Goal: Information Seeking & Learning: Understand process/instructions

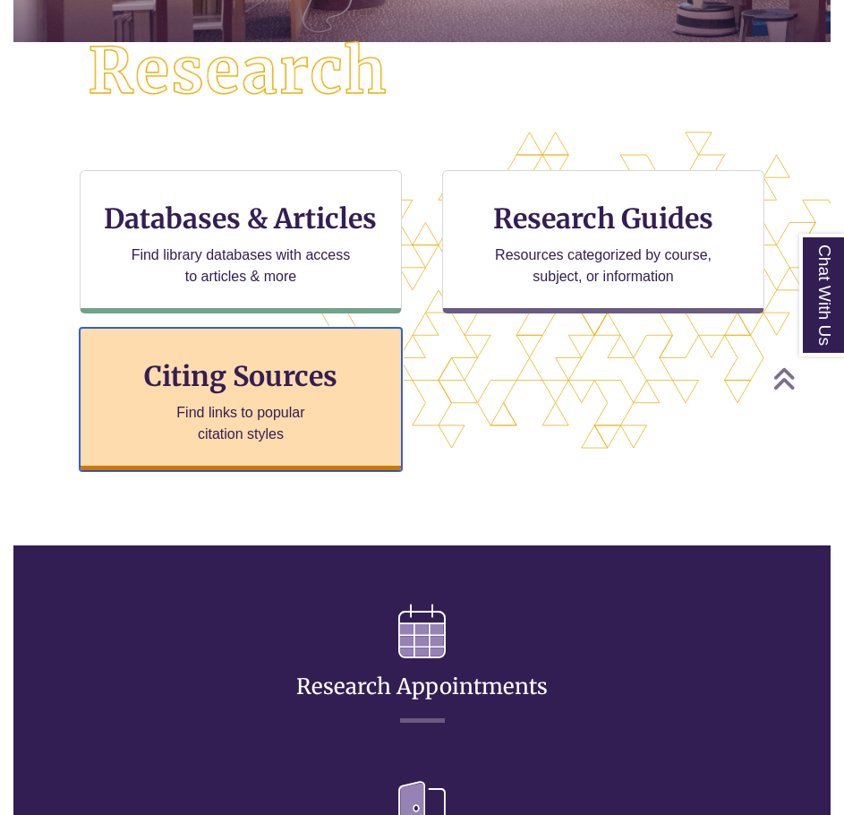
click at [262, 427] on p "Find links to popular citation styles" at bounding box center [240, 423] width 175 height 43
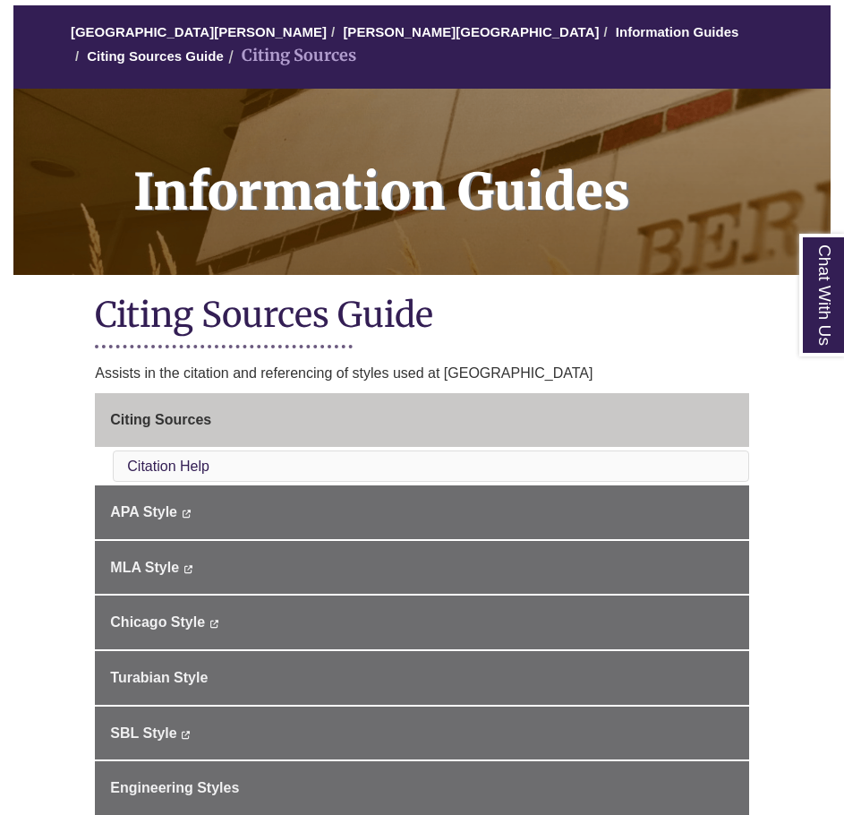
scroll to position [269, 0]
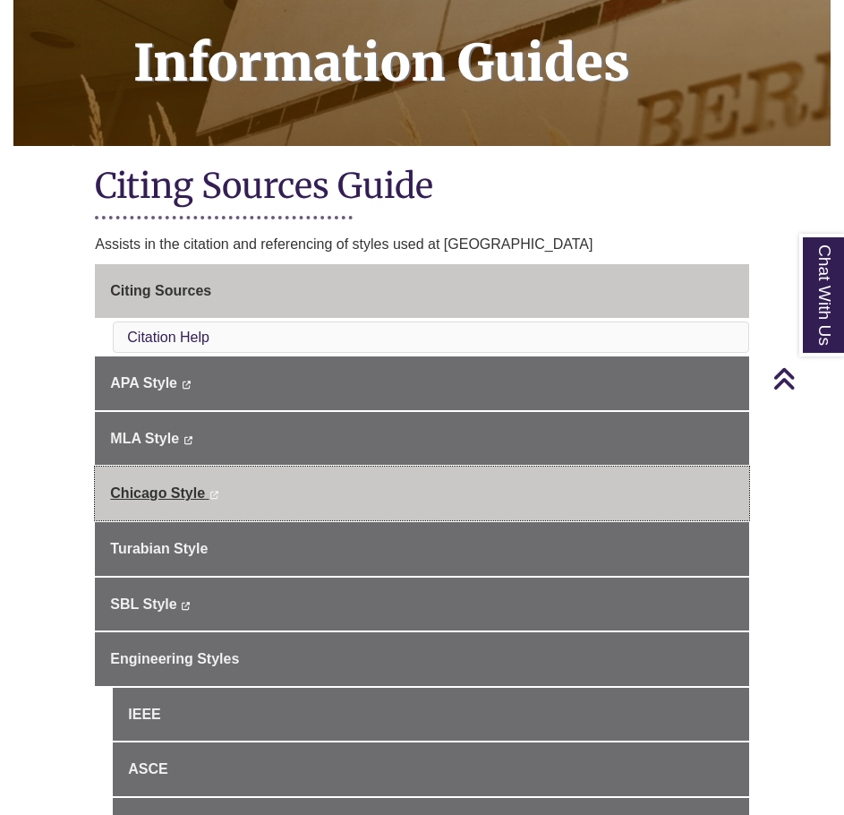
click at [191, 482] on link "Chicago Style This link opens in a new window This link opens in a new window" at bounding box center [422, 493] width 654 height 54
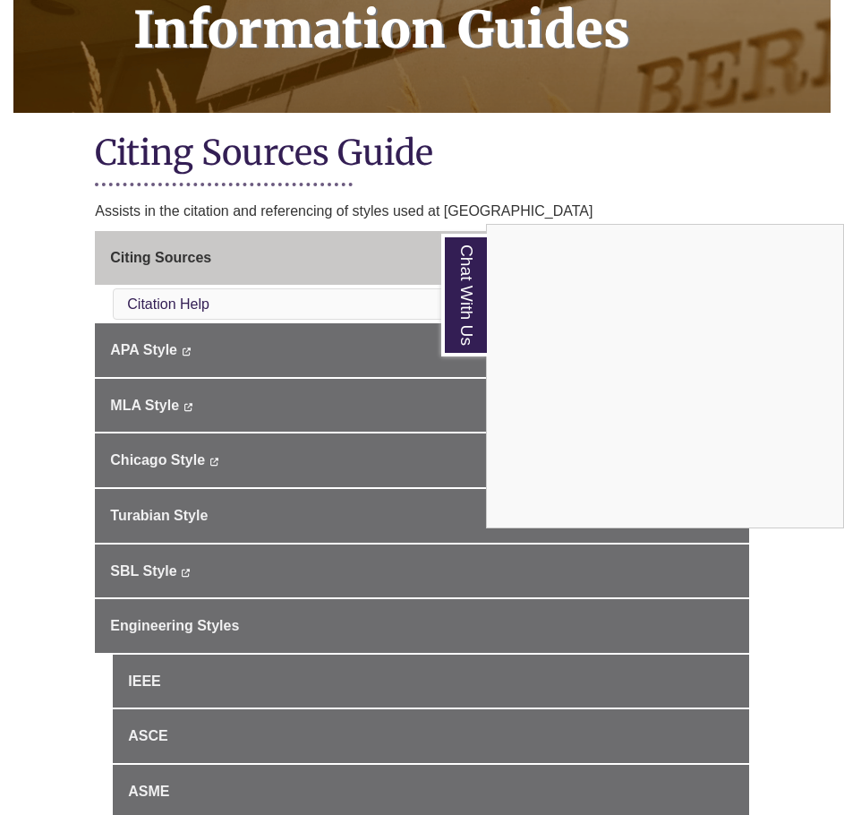
scroll to position [358, 0]
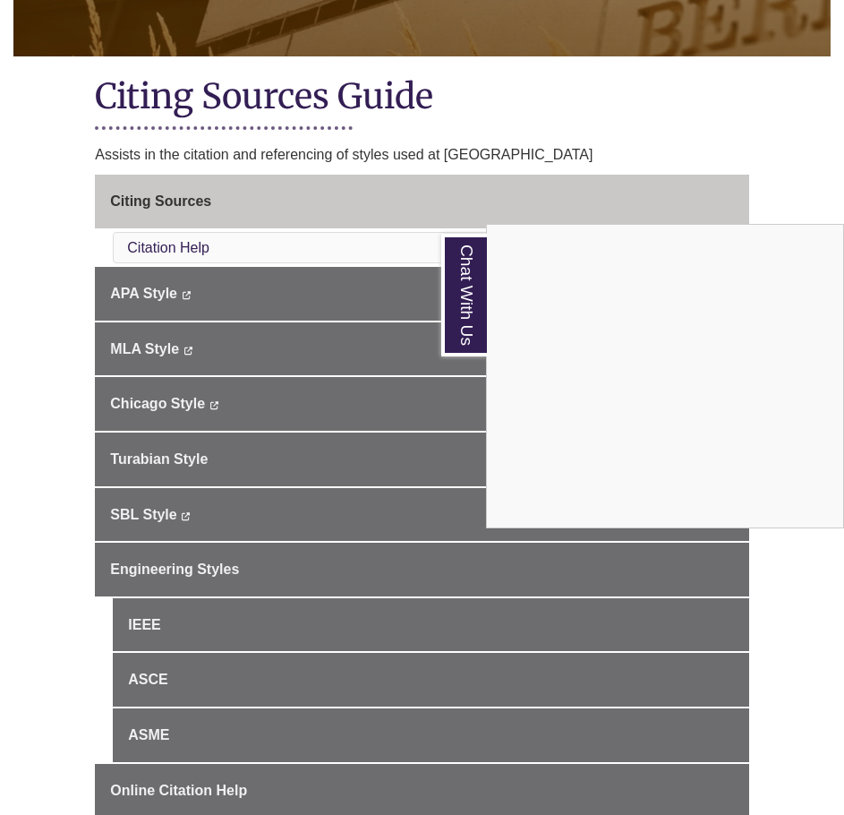
click at [206, 413] on div "Chat With Us" at bounding box center [422, 407] width 844 height 815
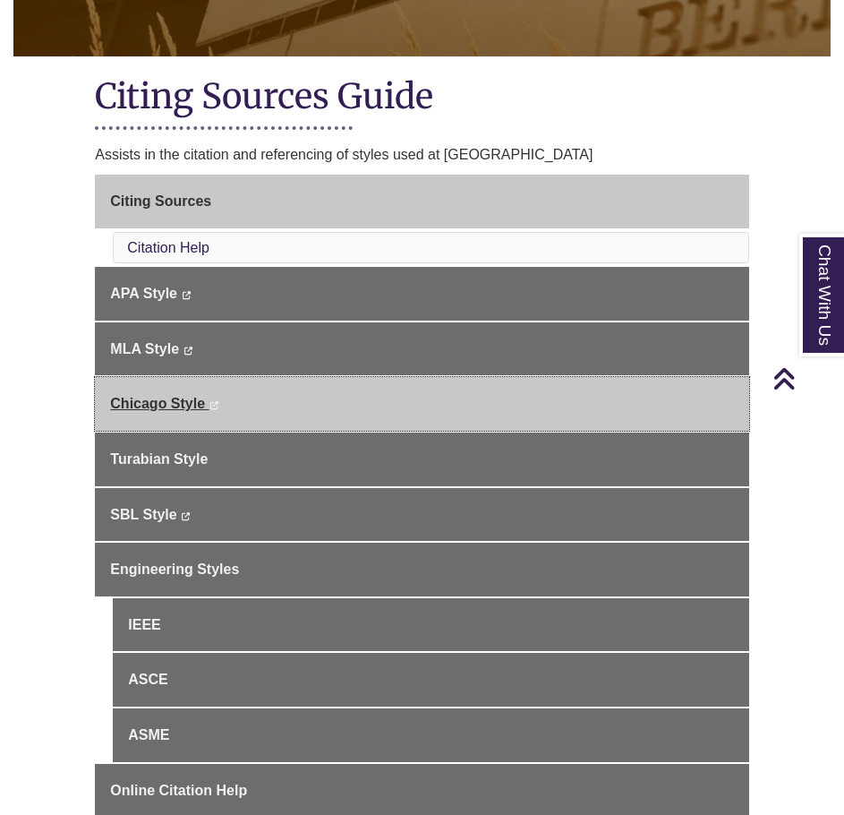
click at [224, 408] on link "Chicago Style This link opens in a new window This link opens in a new window" at bounding box center [422, 404] width 654 height 54
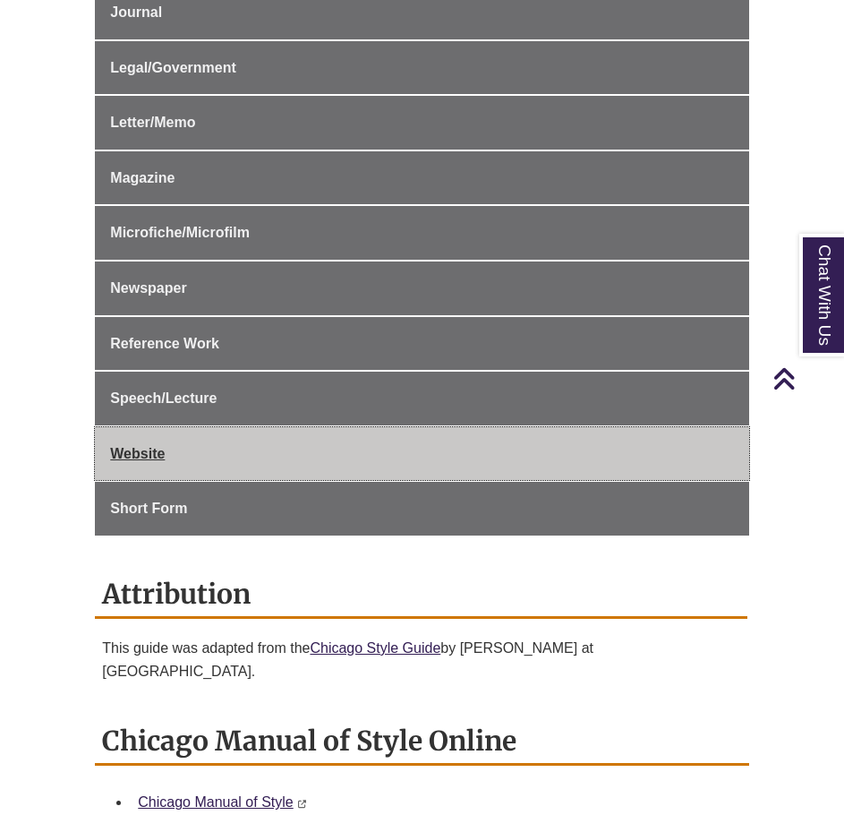
scroll to position [1074, 0]
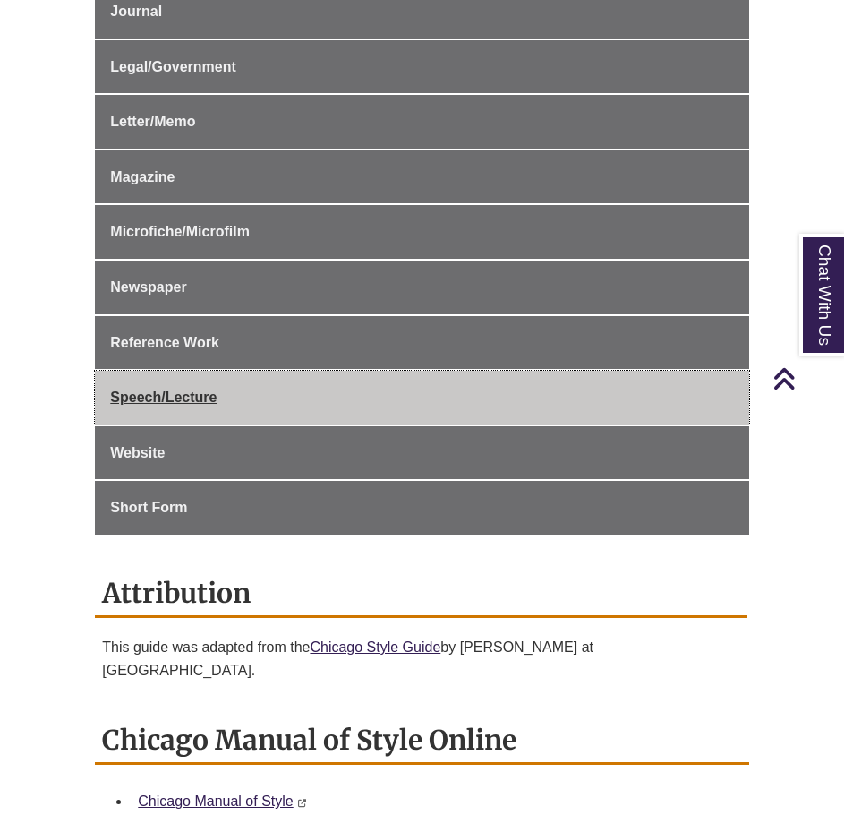
click at [241, 406] on link "Speech/Lecture" at bounding box center [422, 398] width 654 height 54
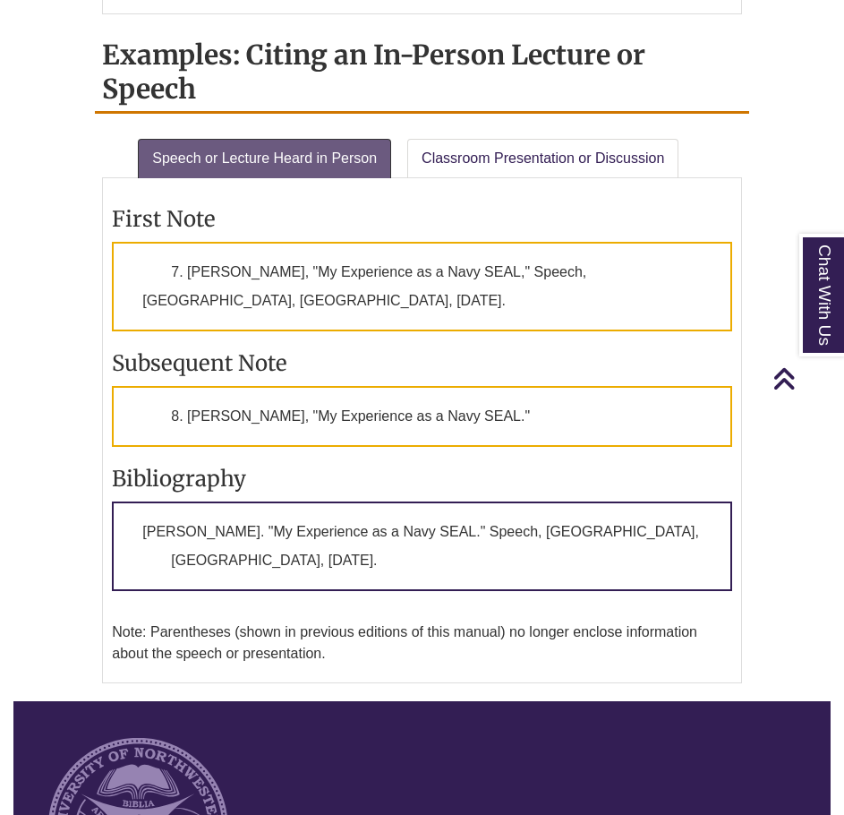
scroll to position [2238, 0]
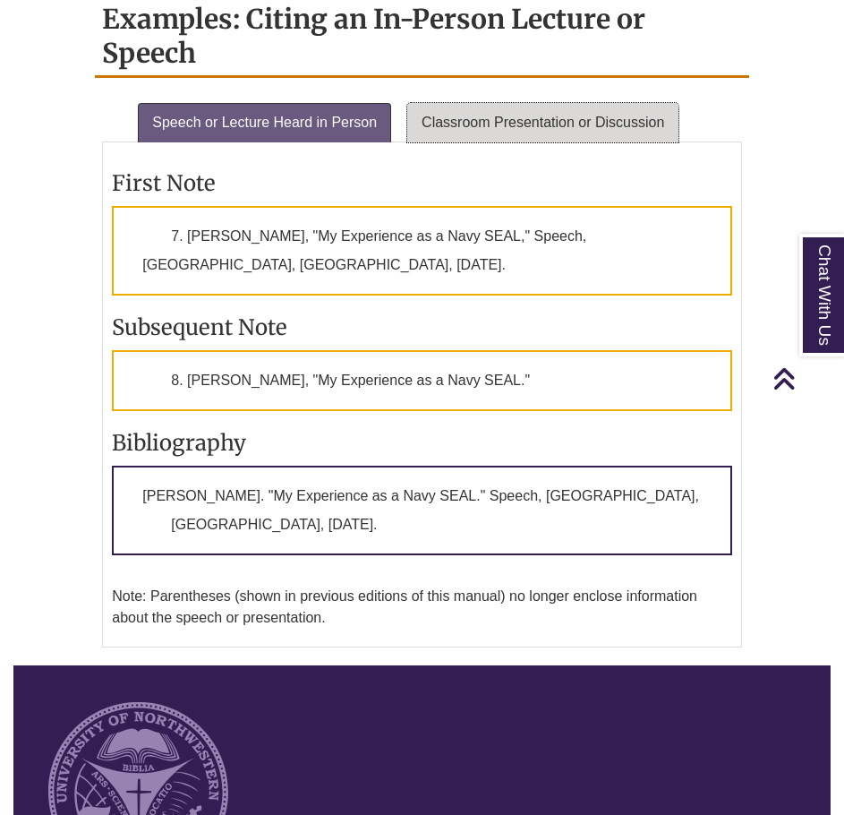
click at [549, 103] on link "Classroom Presentation or Discussion" at bounding box center [542, 122] width 271 height 39
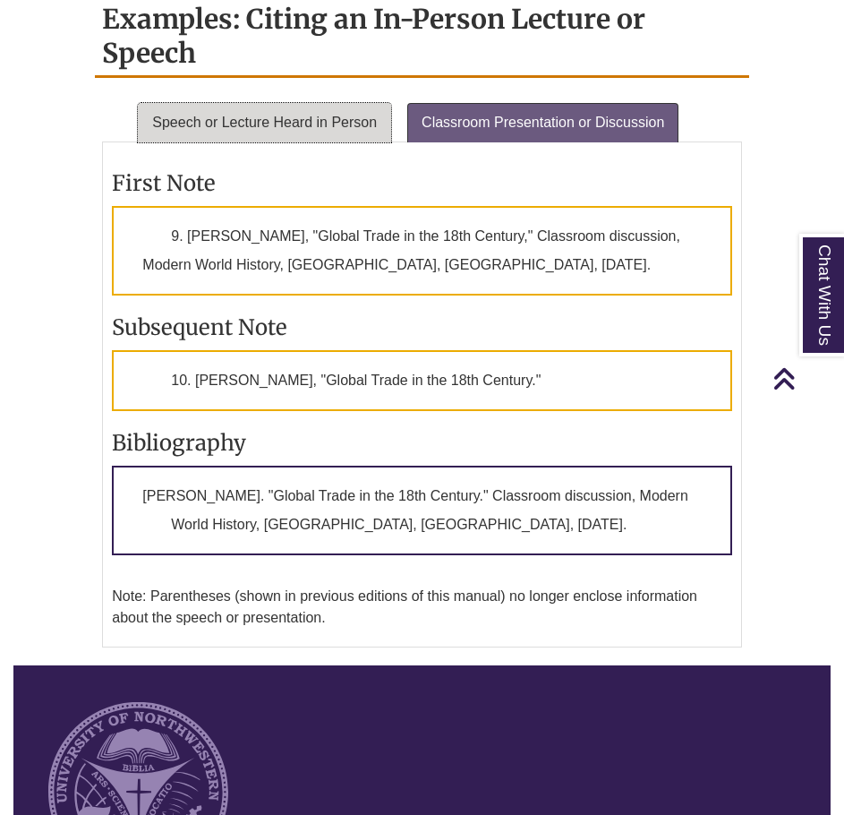
click at [364, 103] on link "Speech or Lecture Heard in Person" at bounding box center [264, 122] width 253 height 39
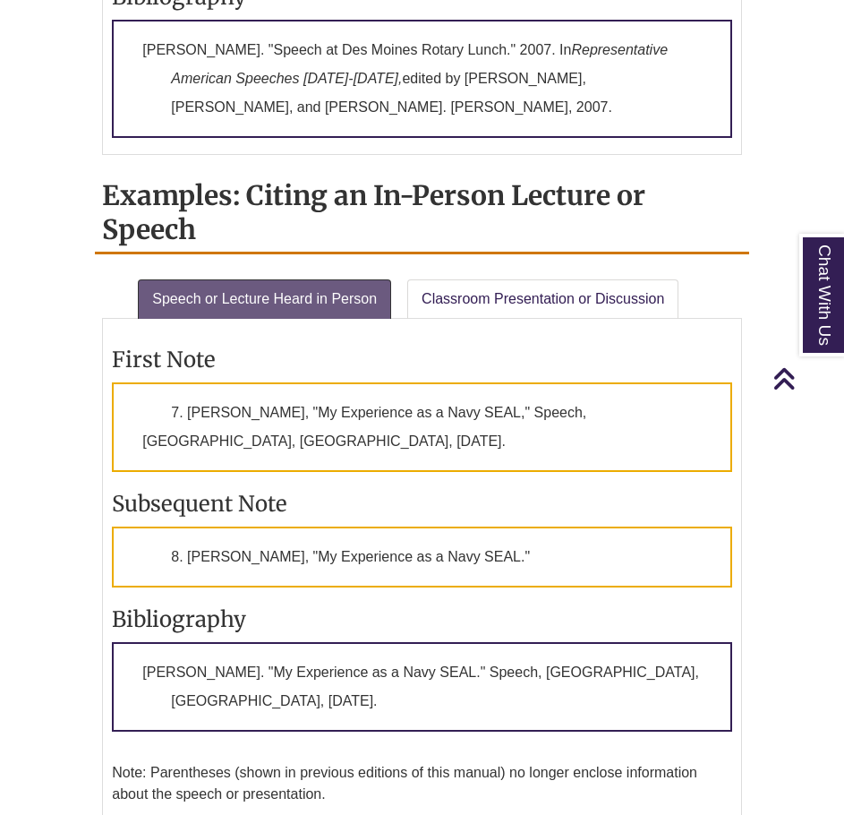
scroll to position [2056, 0]
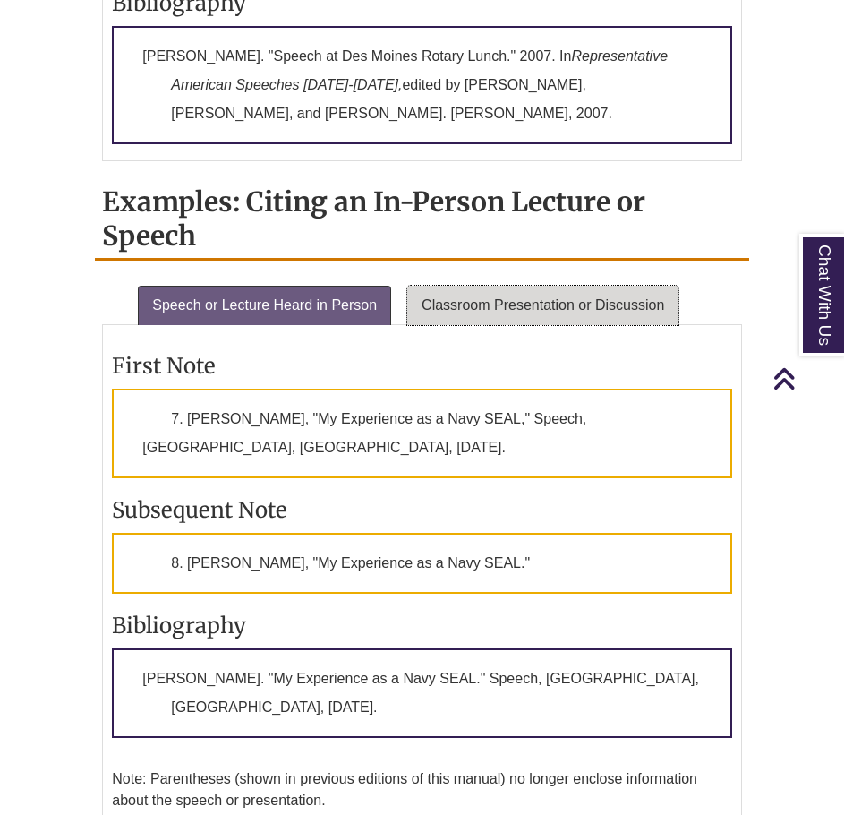
click at [512, 286] on link "Classroom Presentation or Discussion" at bounding box center [542, 305] width 271 height 39
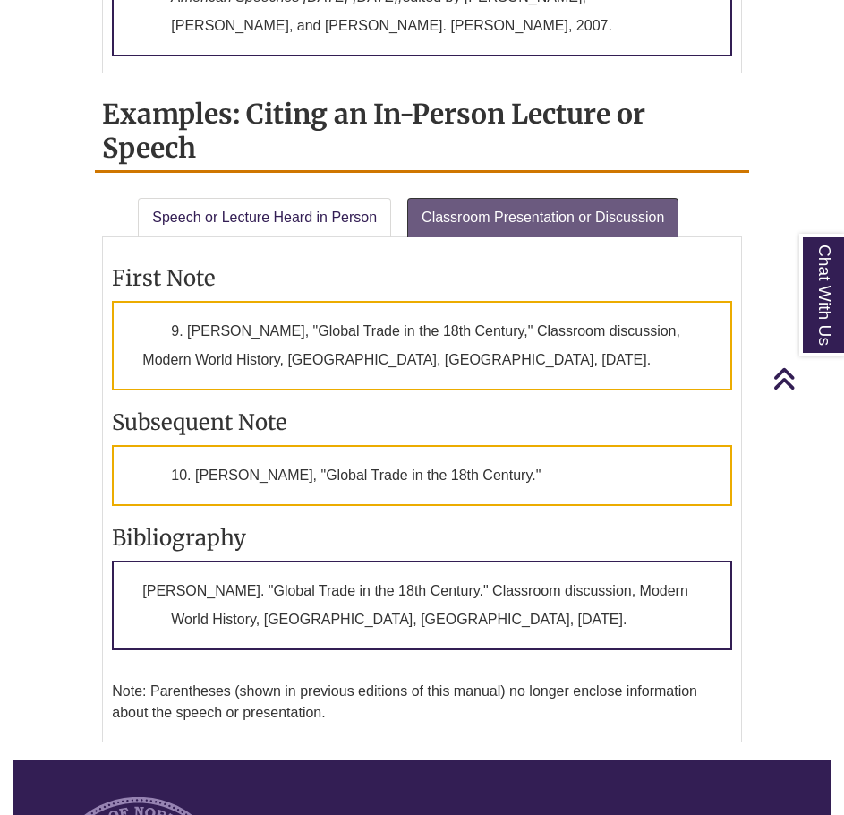
scroll to position [2145, 0]
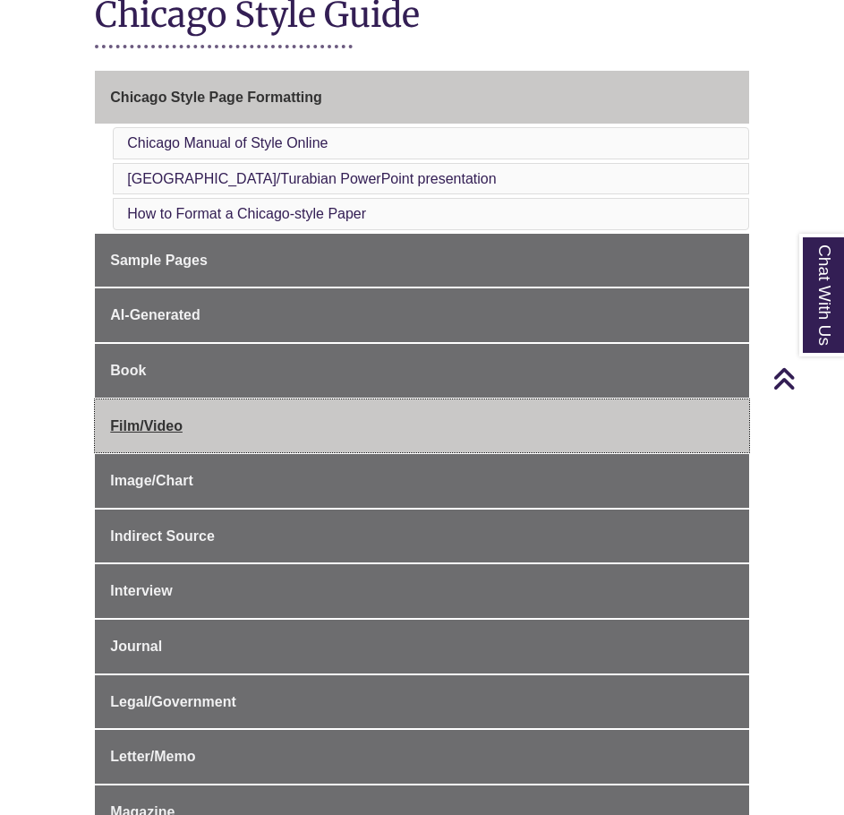
scroll to position [448, 0]
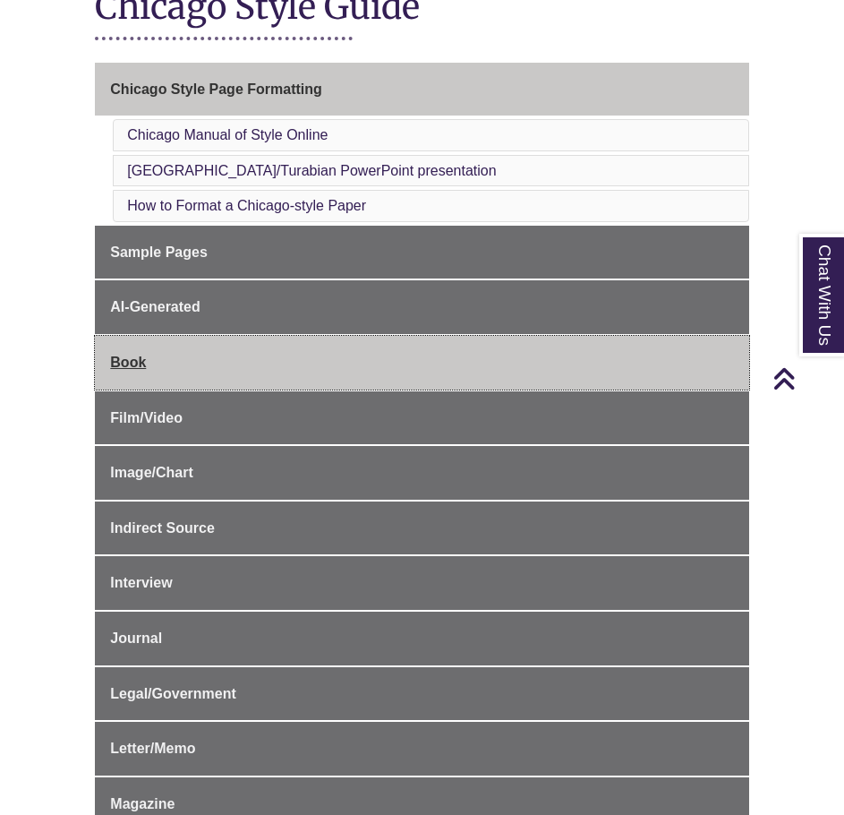
click at [200, 371] on link "Book" at bounding box center [422, 363] width 654 height 54
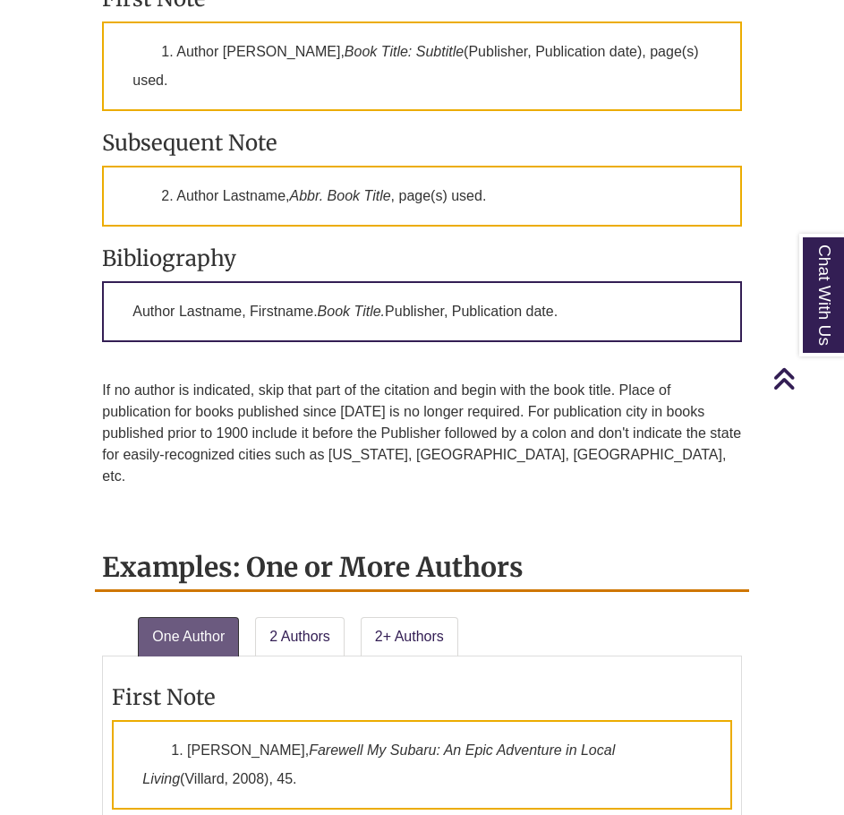
scroll to position [1970, 0]
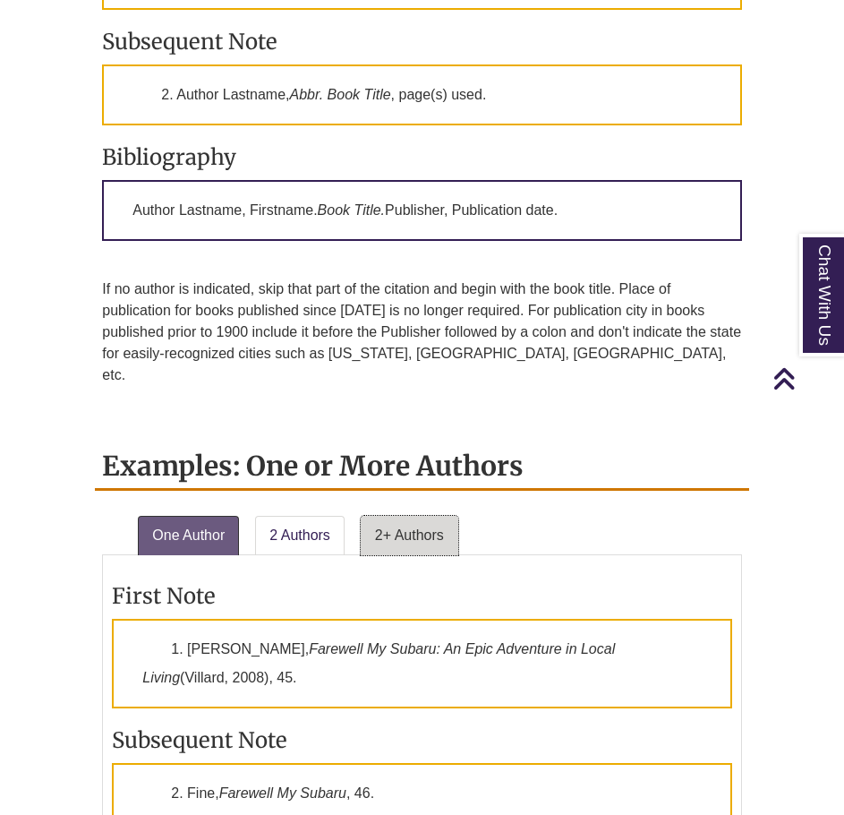
click at [394, 516] on link "2+ Authors" at bounding box center [410, 535] width 98 height 39
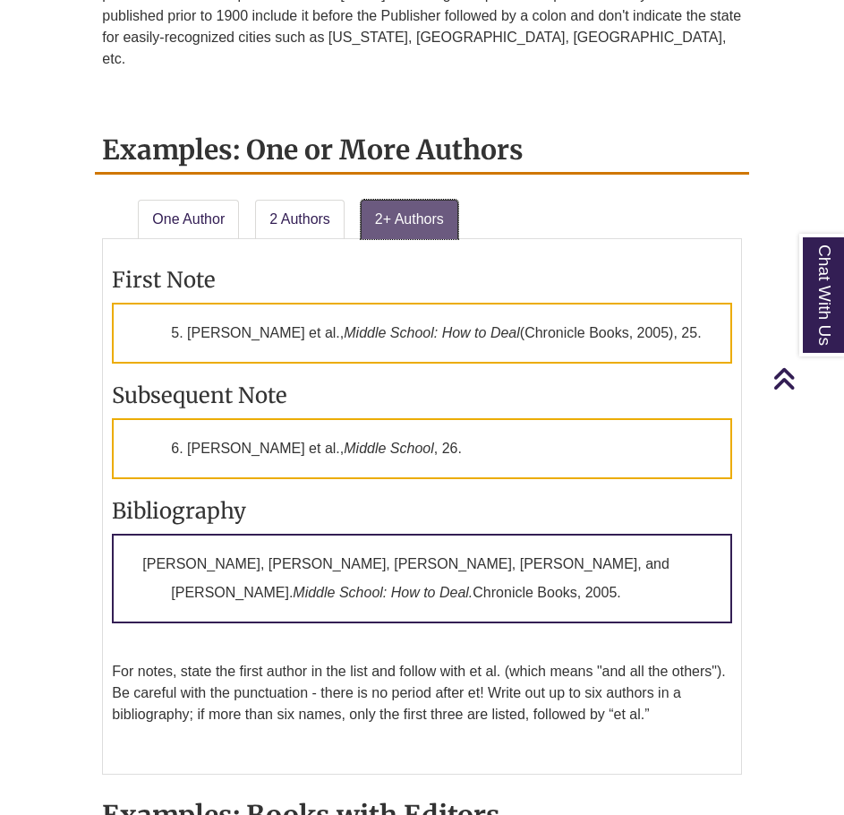
scroll to position [2328, 0]
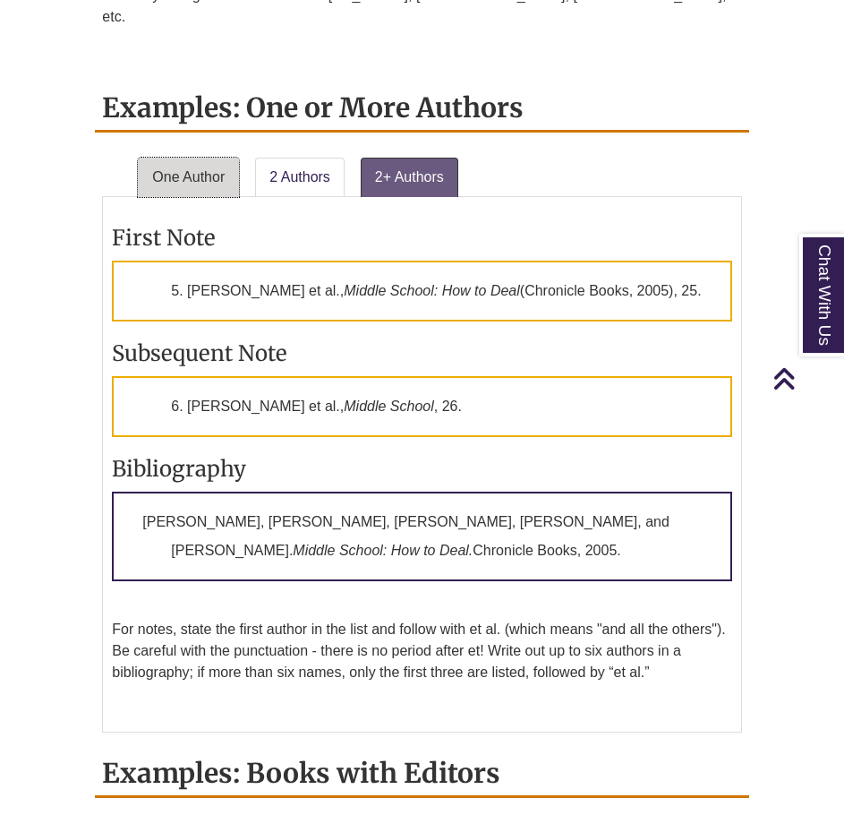
click at [184, 158] on link "One Author" at bounding box center [188, 177] width 101 height 39
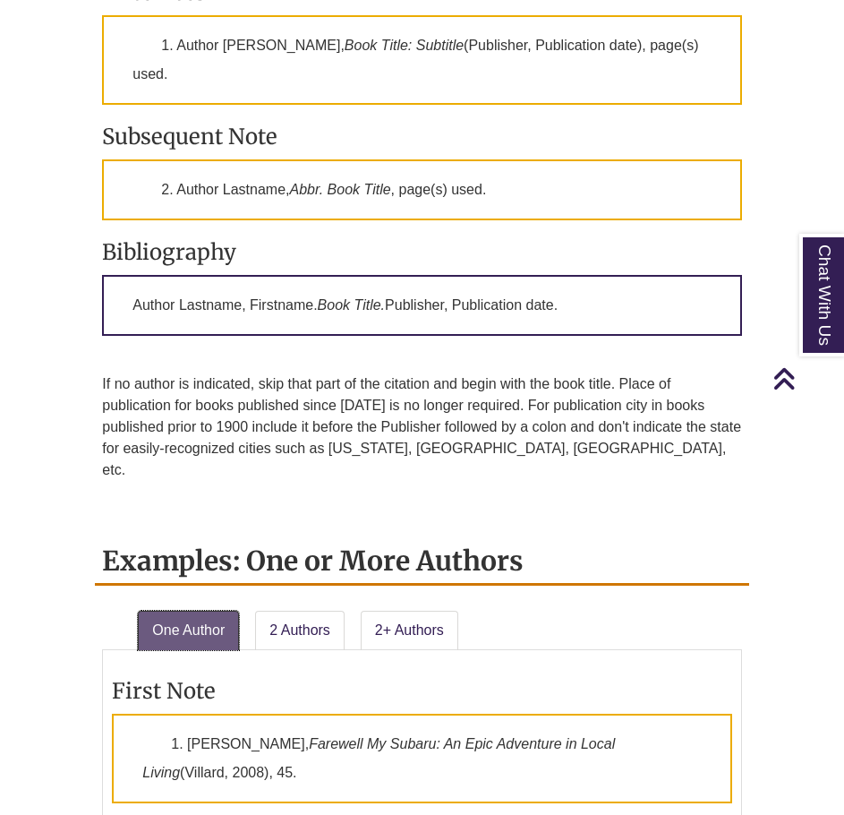
scroll to position [1880, 0]
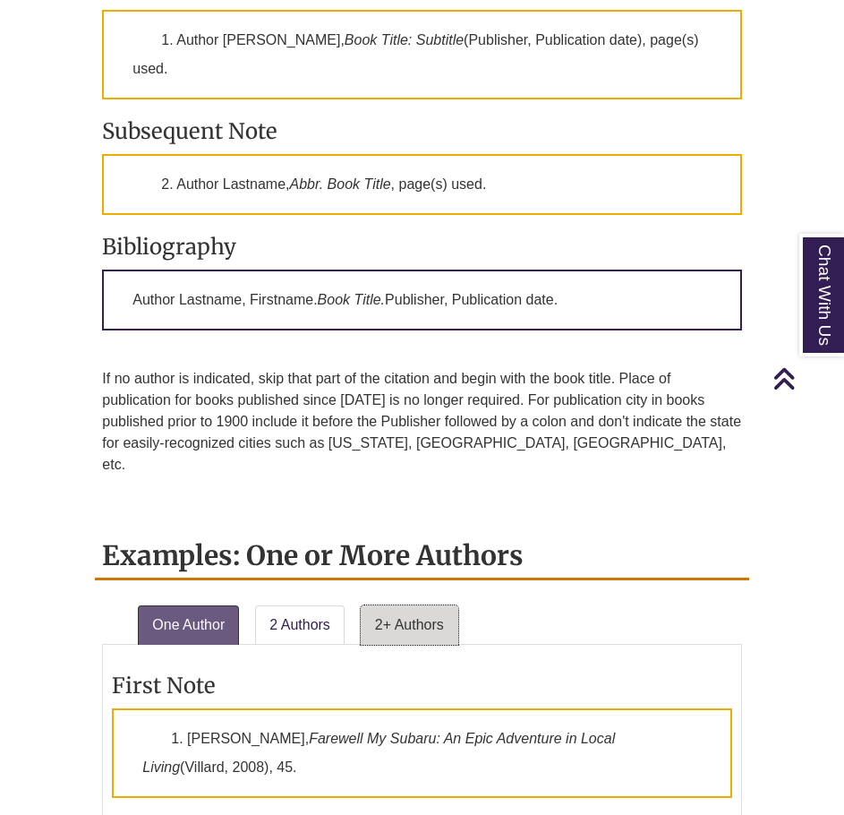
click at [431, 561] on div "Examples: One or More Authors One Author 2 Authors 2+ Authors First Note 1. [PE…" at bounding box center [422, 804] width 654 height 542
drag, startPoint x: 429, startPoint y: 575, endPoint x: 428, endPoint y: 562, distance: 12.6
click at [429, 605] on link "2+ Authors" at bounding box center [410, 624] width 98 height 39
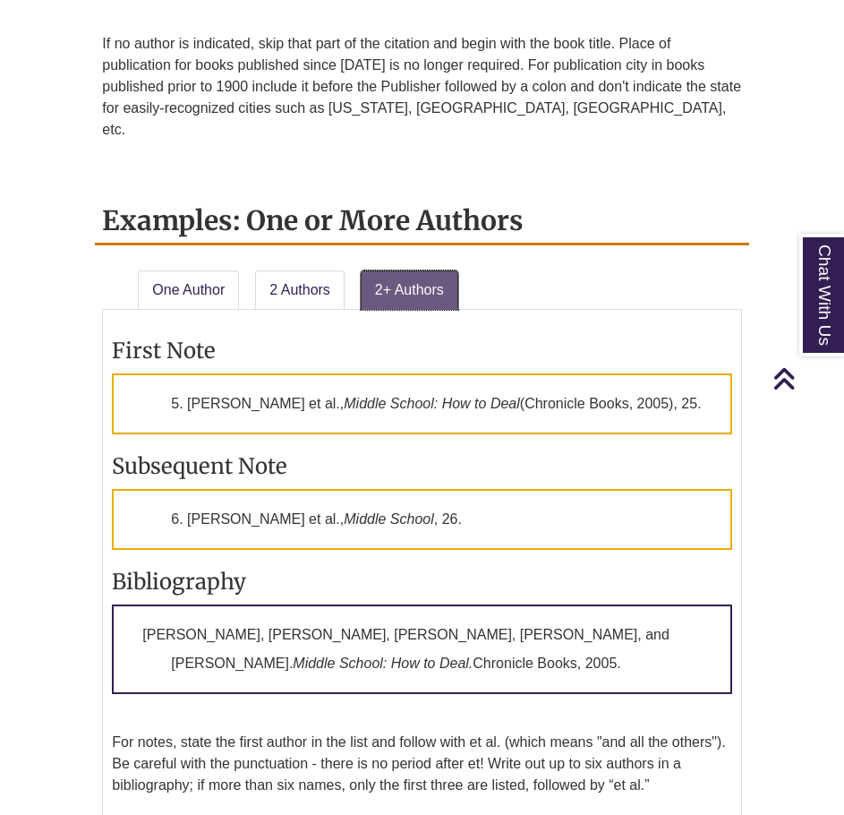
scroll to position [2238, 0]
